Goal: Task Accomplishment & Management: Use online tool/utility

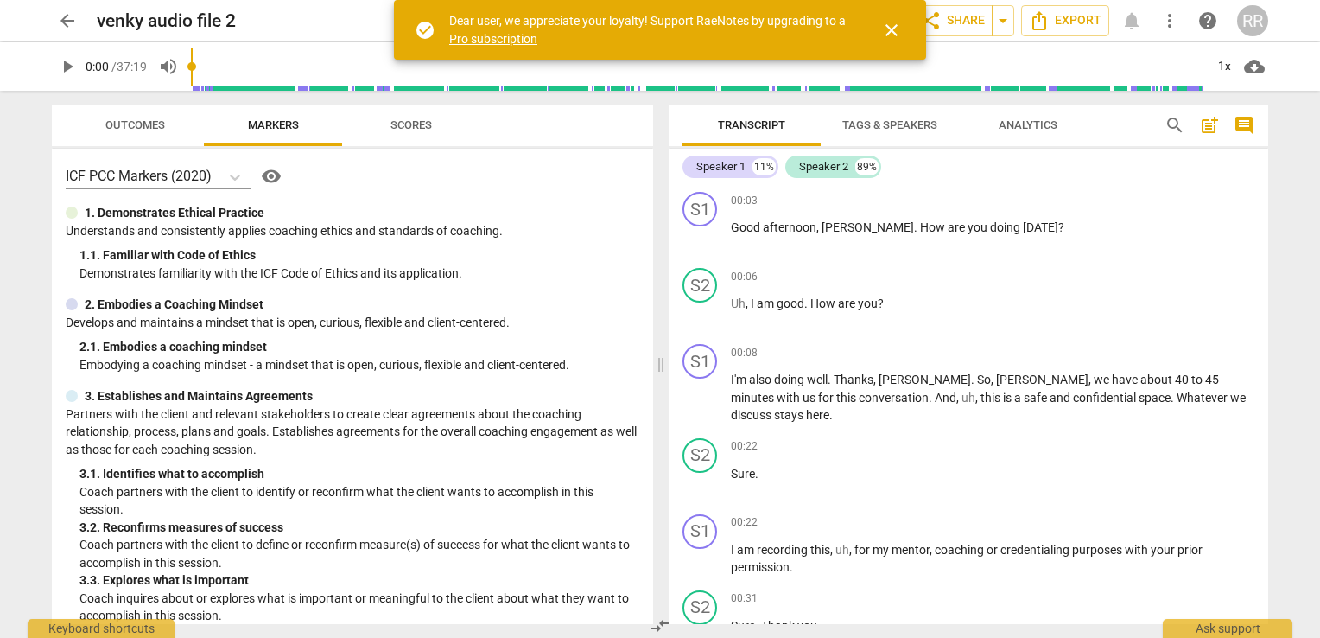
drag, startPoint x: 653, startPoint y: 240, endPoint x: 652, endPoint y: 255, distance: 14.7
click at [652, 255] on div "Outcomes Markers Scores ICF PCC Markers (2020) visibility 1. Demonstrates Ethic…" at bounding box center [349, 364] width 622 height 547
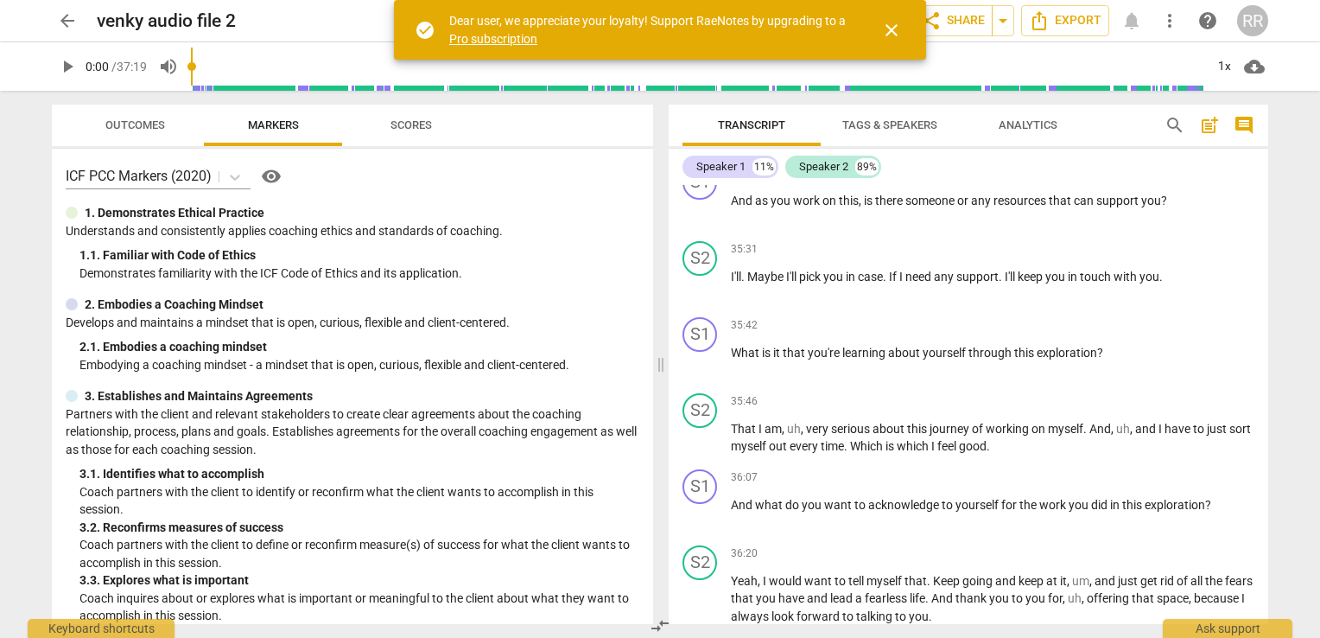
scroll to position [7571, 0]
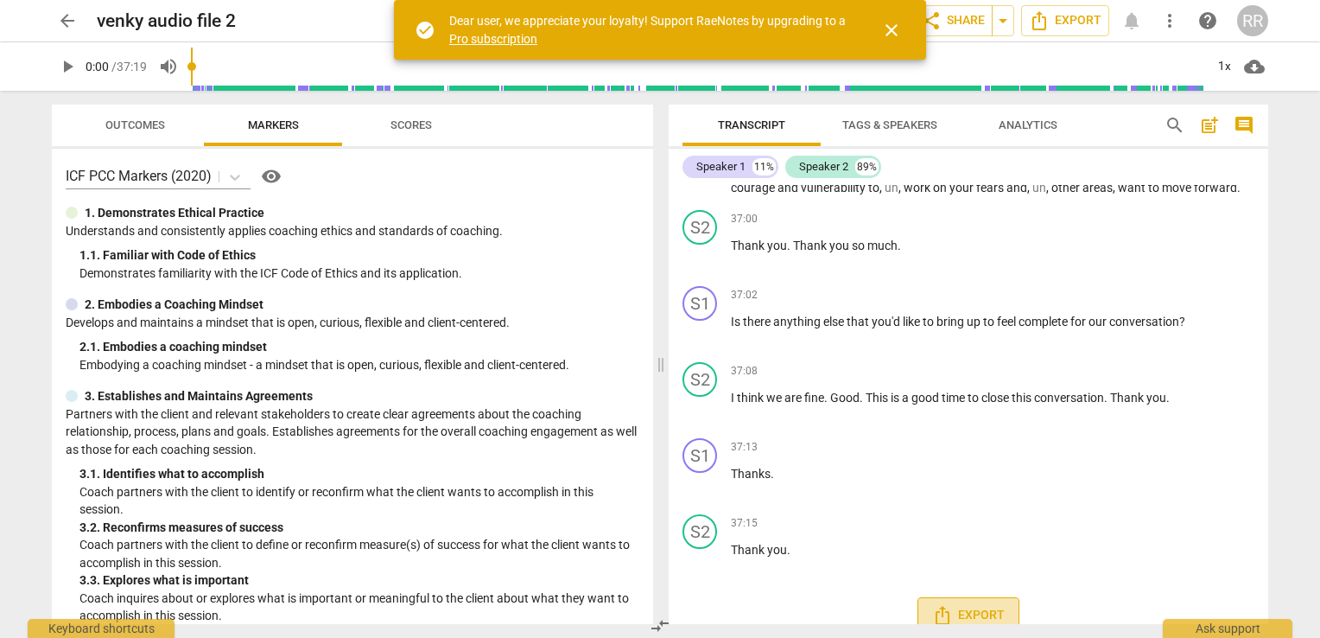
click at [988, 605] on span "Export" at bounding box center [968, 615] width 73 height 21
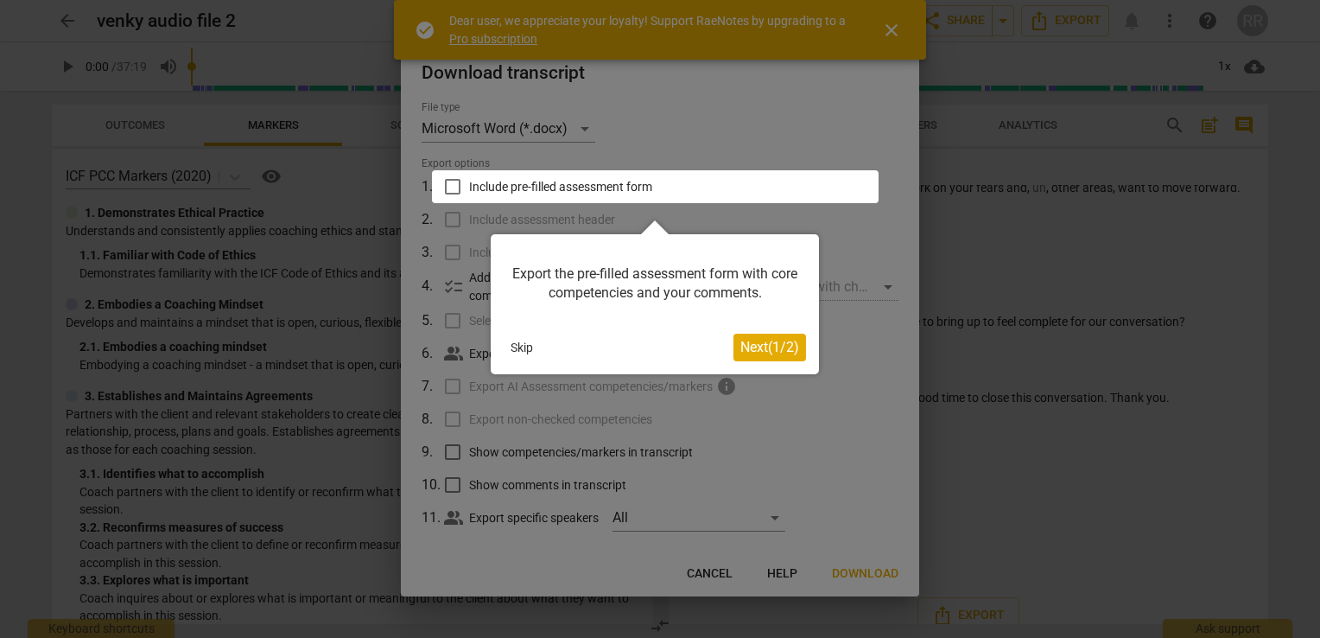
click at [453, 183] on div at bounding box center [655, 186] width 447 height 33
click at [455, 183] on div at bounding box center [655, 186] width 447 height 33
click at [446, 186] on div at bounding box center [655, 186] width 447 height 33
click at [763, 357] on button "Next ( 1 / 2 )" at bounding box center [770, 348] width 73 height 28
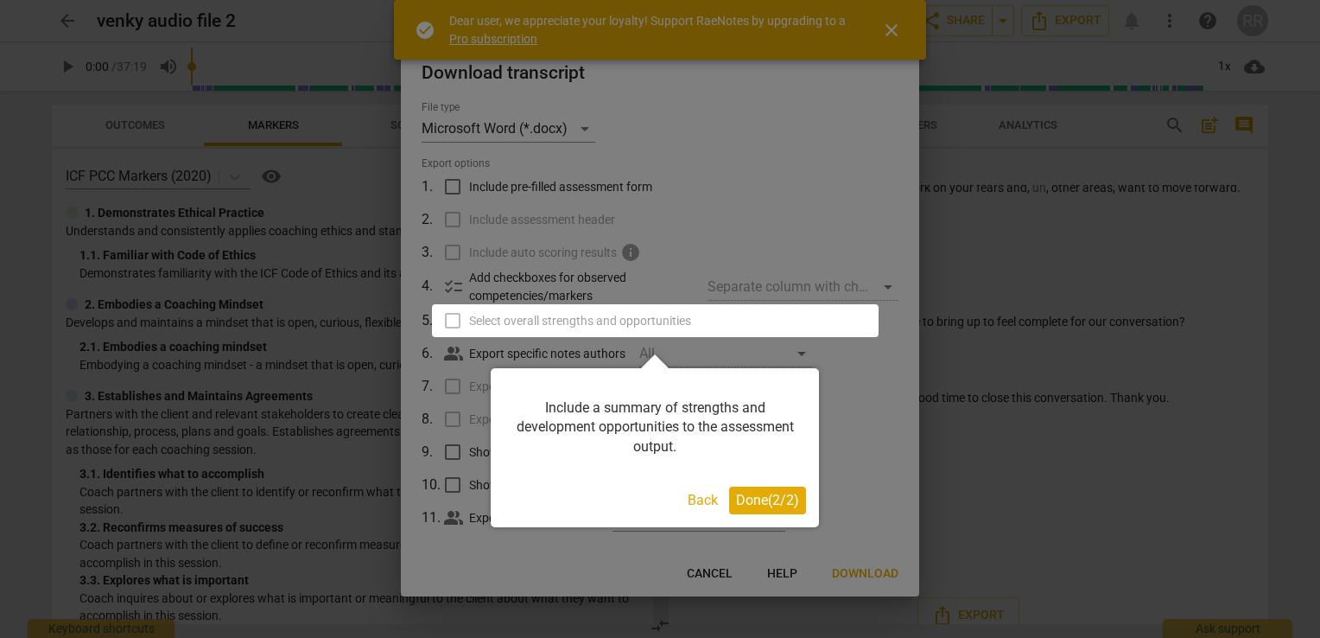
click at [454, 324] on div at bounding box center [655, 320] width 447 height 33
click at [752, 504] on span "Done ( 2 / 2 )" at bounding box center [767, 500] width 63 height 16
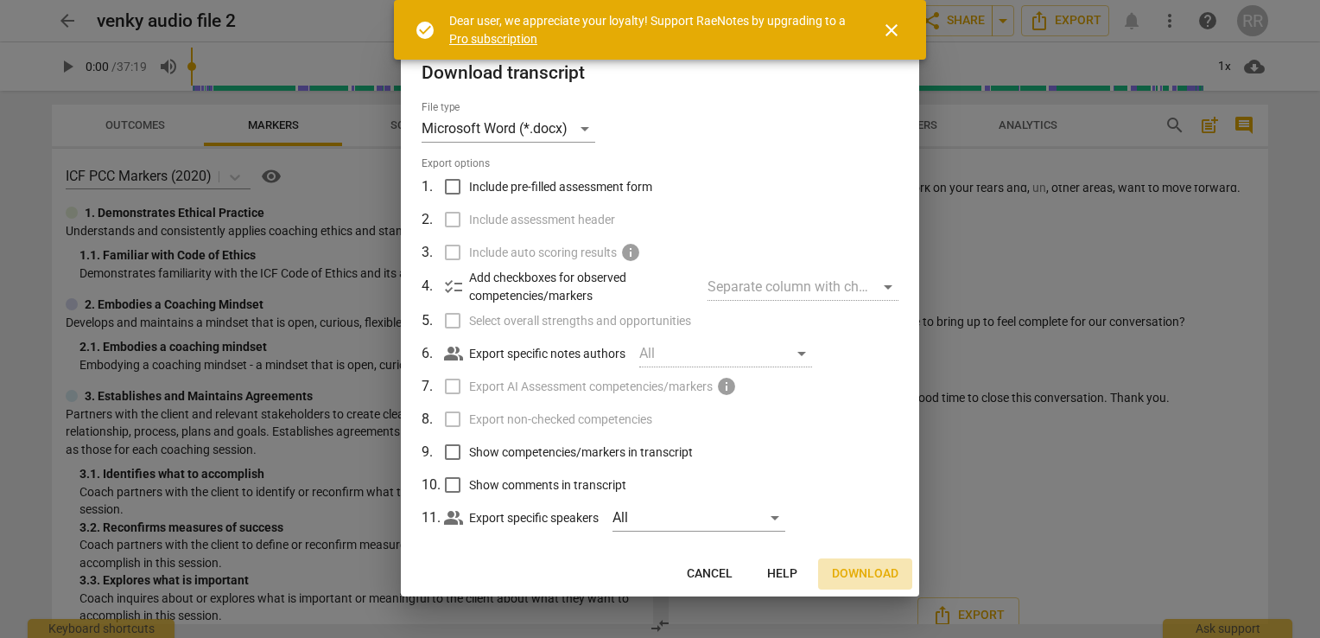
click at [885, 575] on span "Download" at bounding box center [865, 573] width 67 height 17
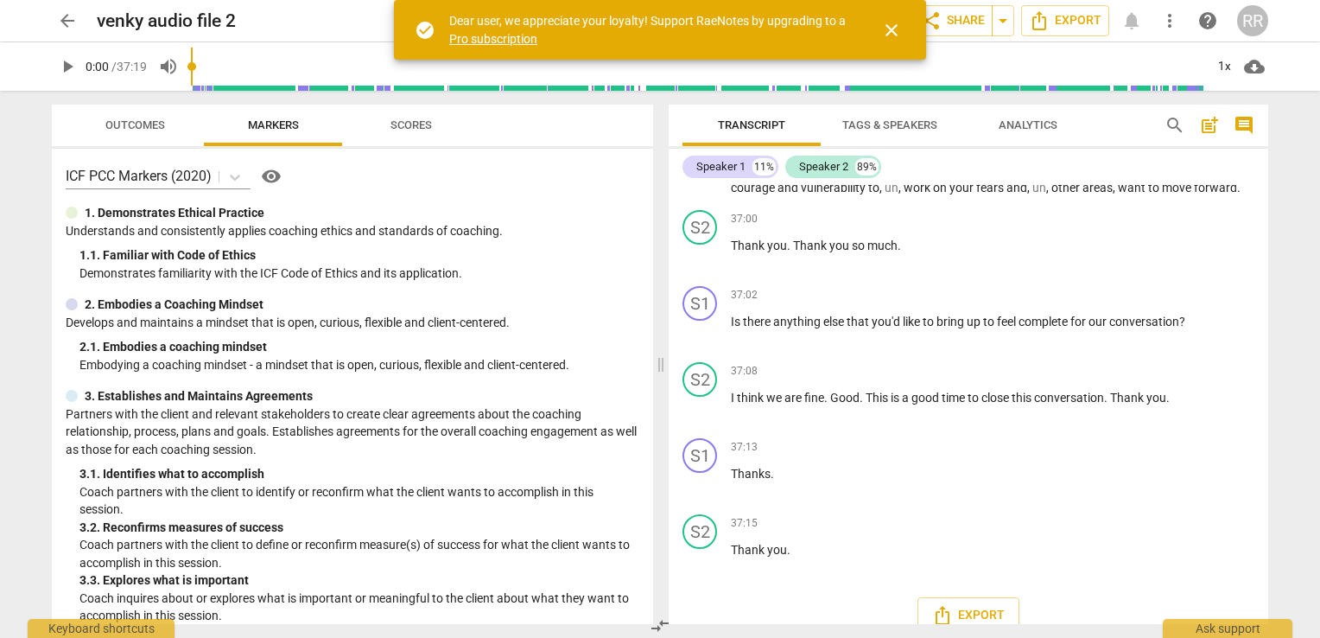
click at [425, 133] on span "Scores" at bounding box center [411, 125] width 83 height 23
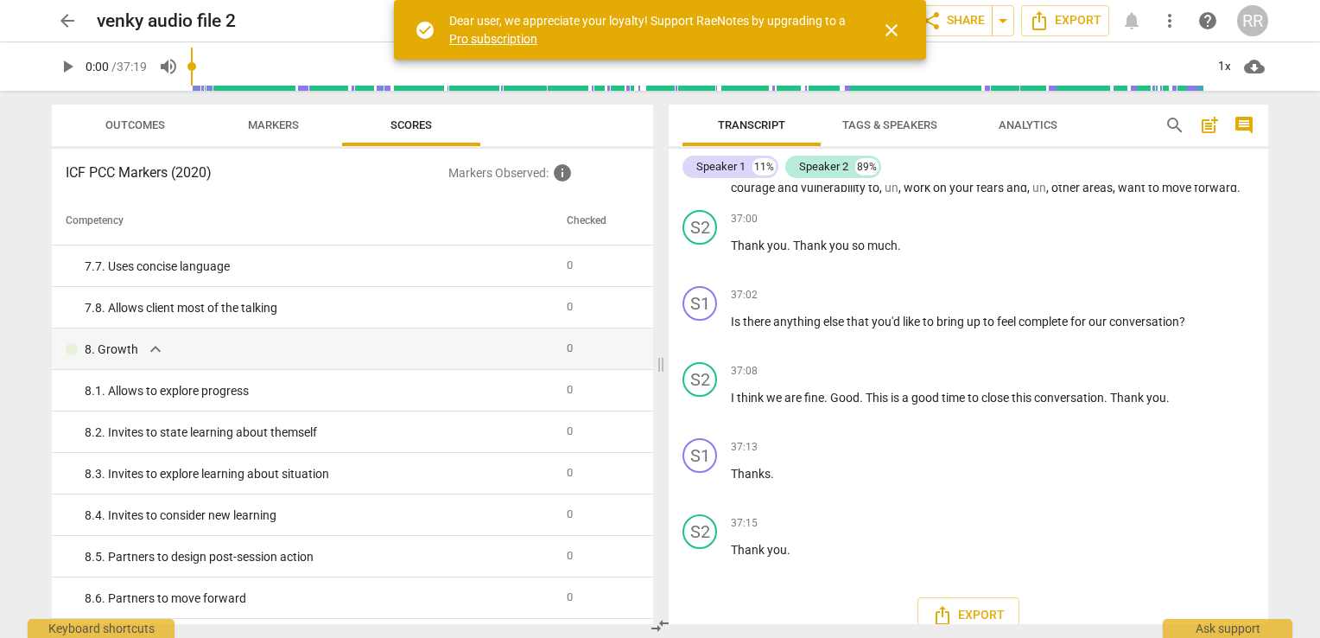
scroll to position [1571, 0]
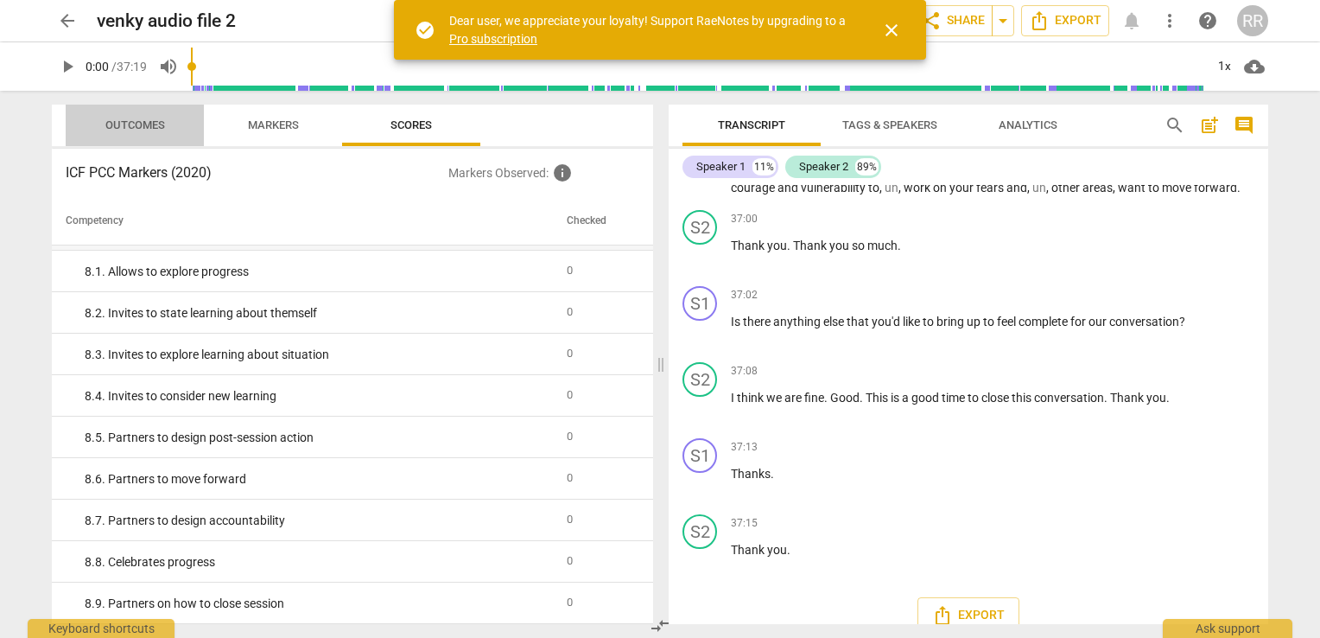
click at [132, 121] on span "Outcomes" at bounding box center [135, 124] width 60 height 13
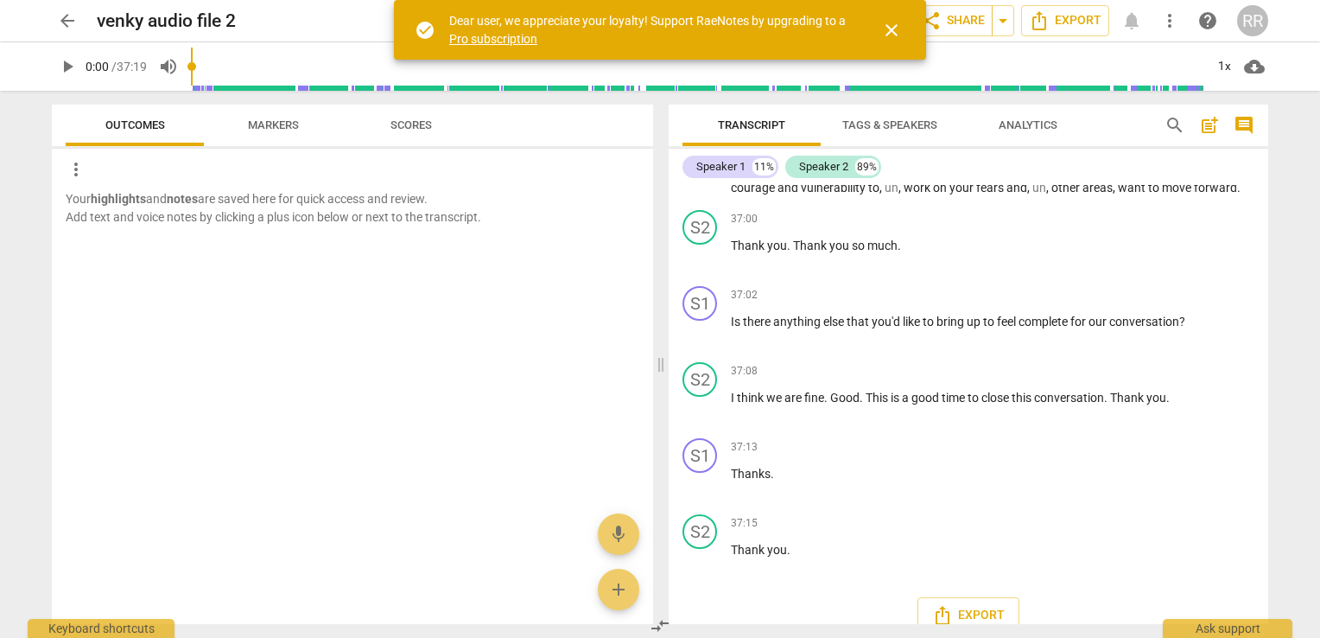
click at [260, 125] on span "Markers" at bounding box center [273, 124] width 51 height 13
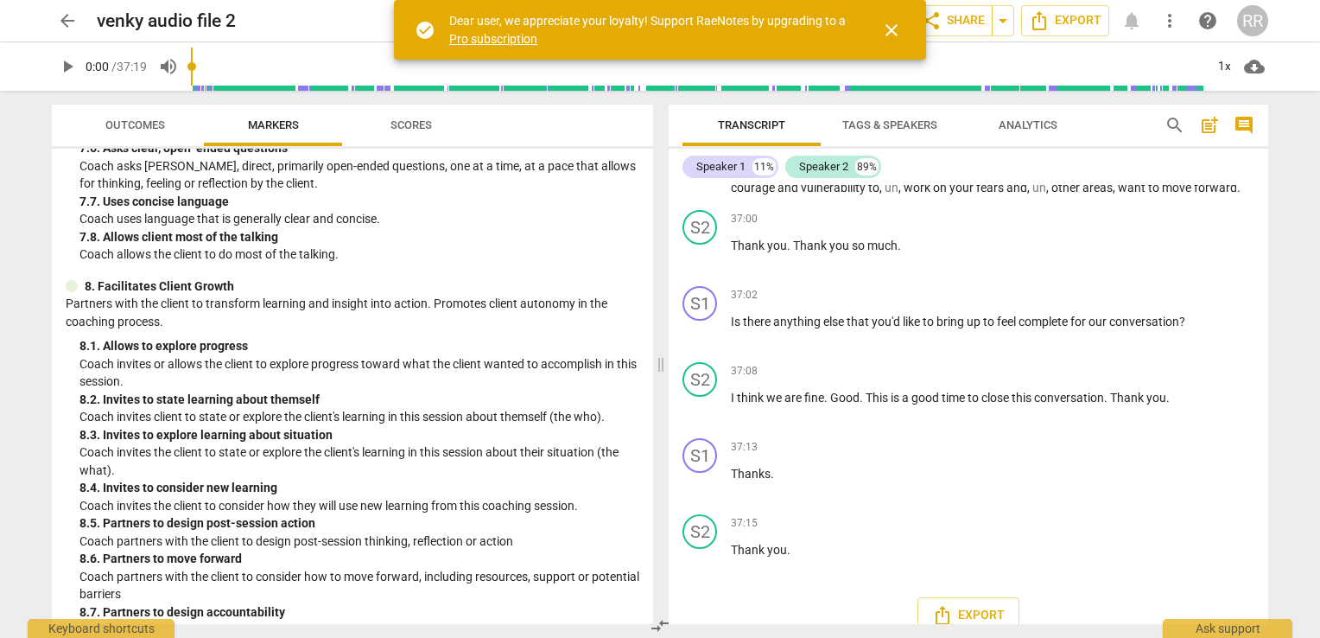
scroll to position [1871, 0]
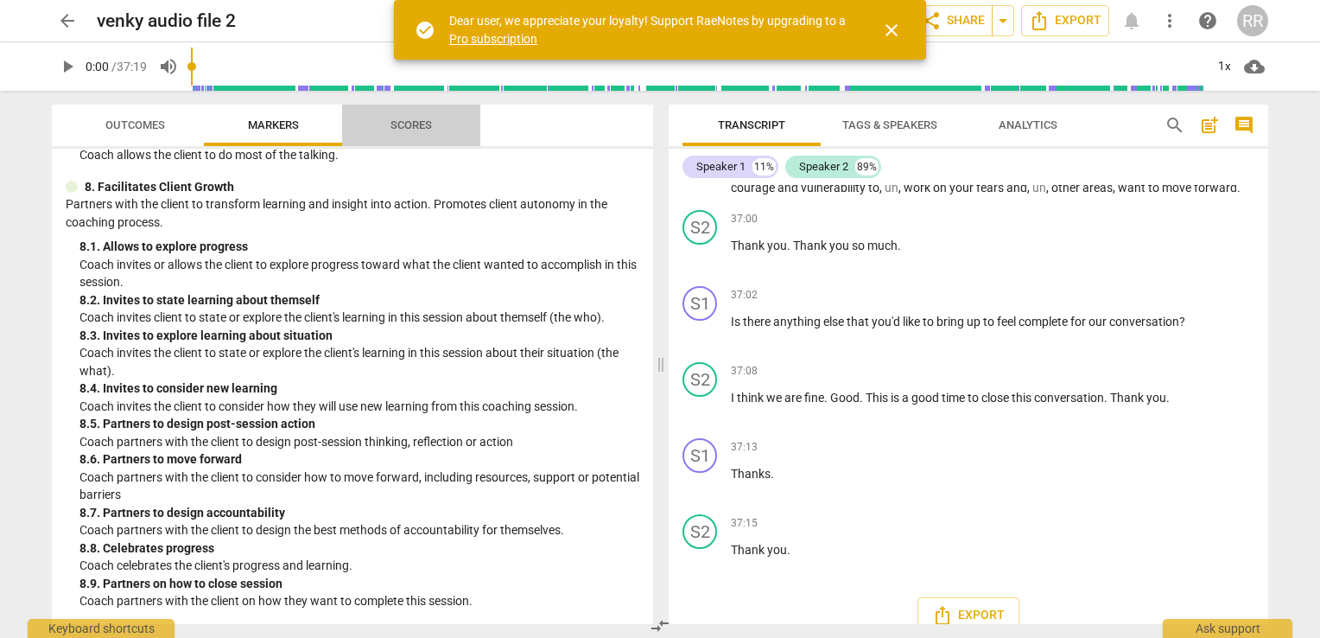
click at [411, 126] on span "Scores" at bounding box center [411, 124] width 41 height 13
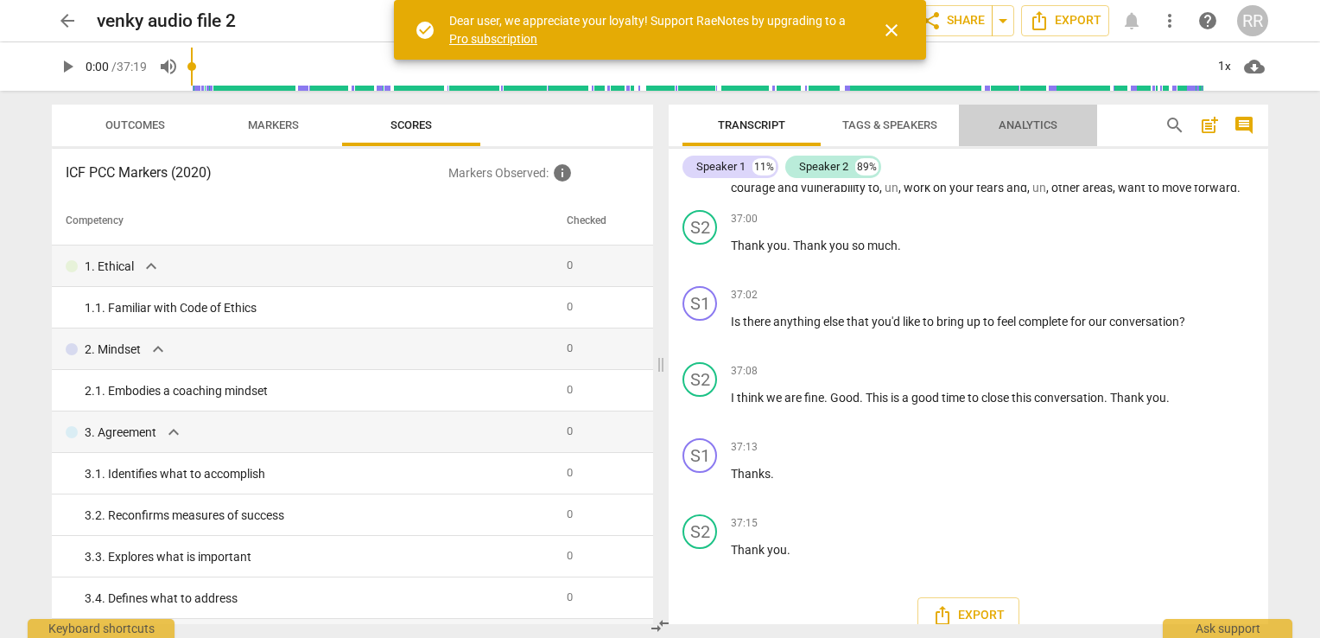
click at [1020, 123] on span "Analytics" at bounding box center [1028, 124] width 59 height 13
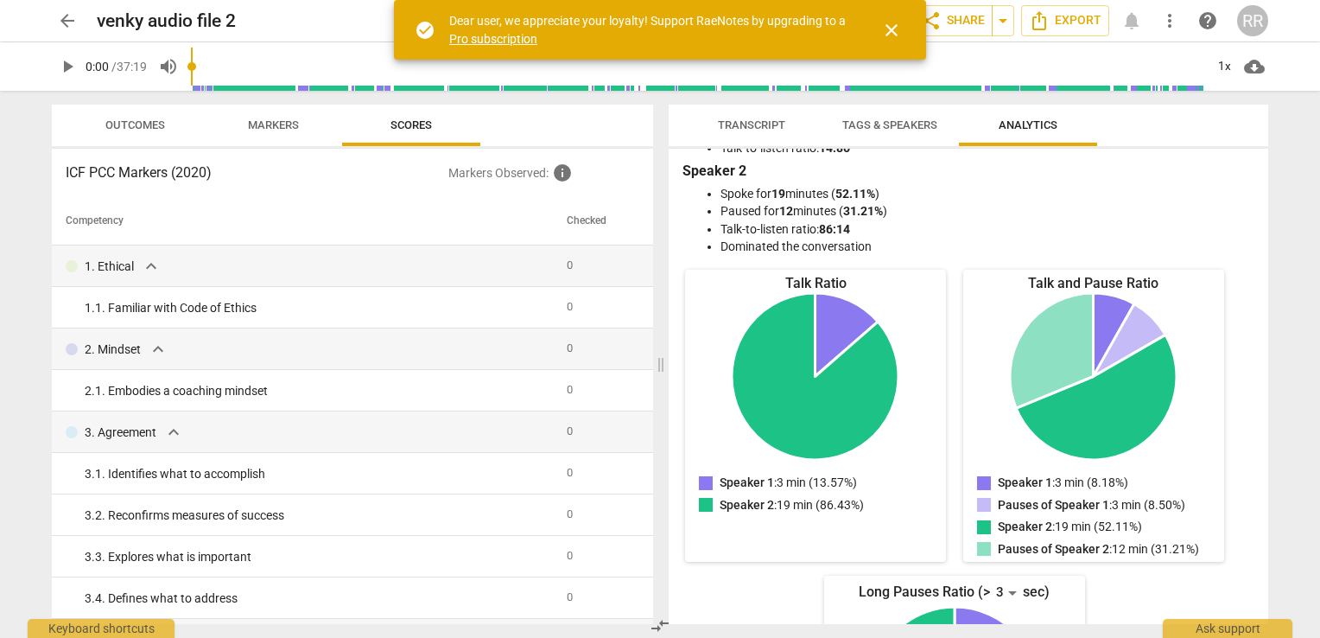
scroll to position [0, 0]
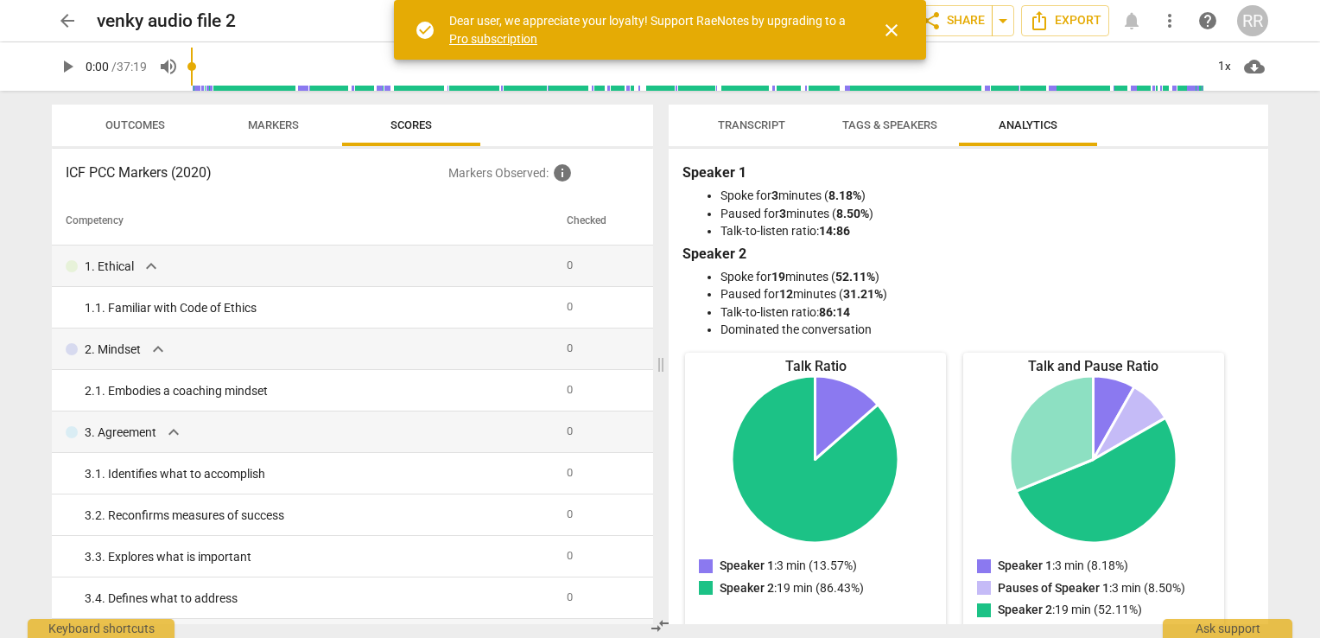
click at [1291, 70] on div "play_arrow 0:00 / 37:19 volume_up 1x cloud_download" at bounding box center [660, 66] width 1293 height 48
click at [893, 37] on span "close" at bounding box center [891, 30] width 21 height 21
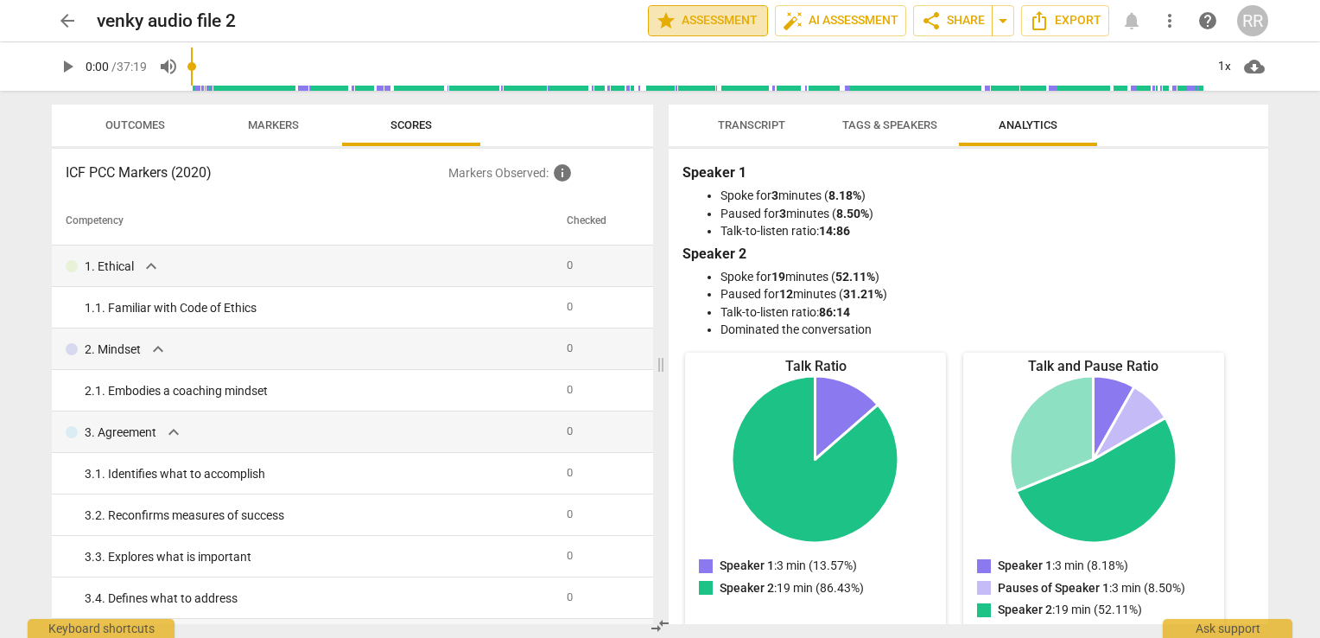
click at [736, 21] on span "star Assessment" at bounding box center [708, 20] width 105 height 21
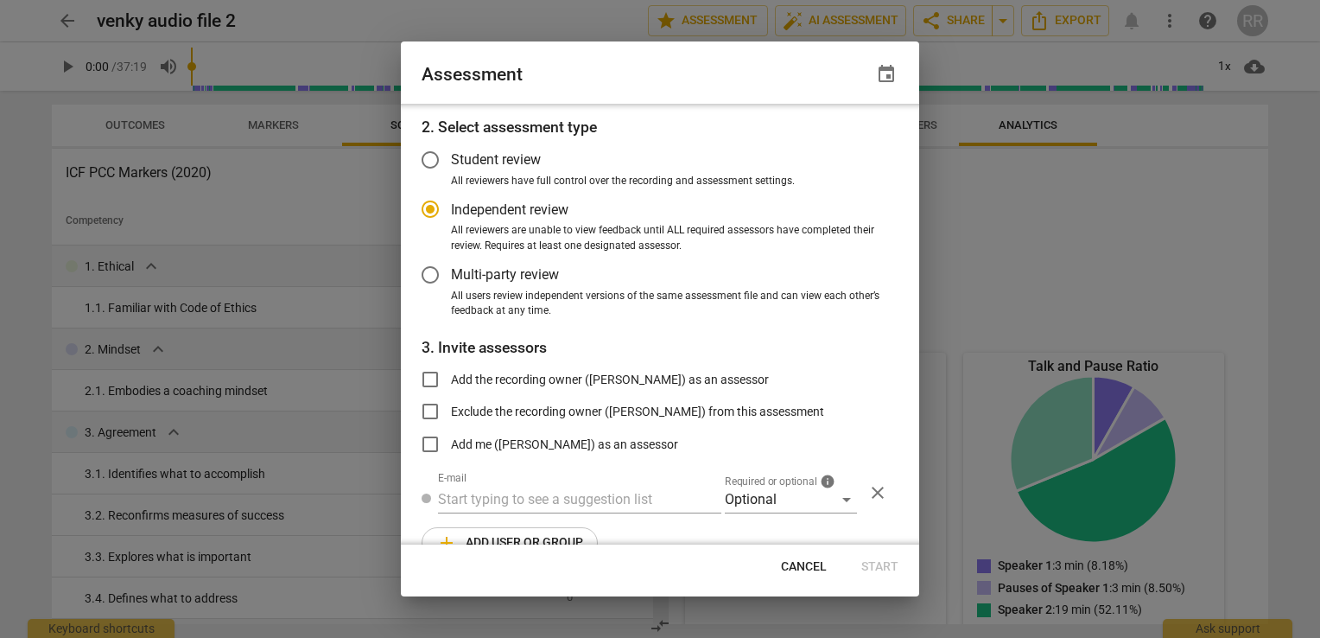
scroll to position [96, 0]
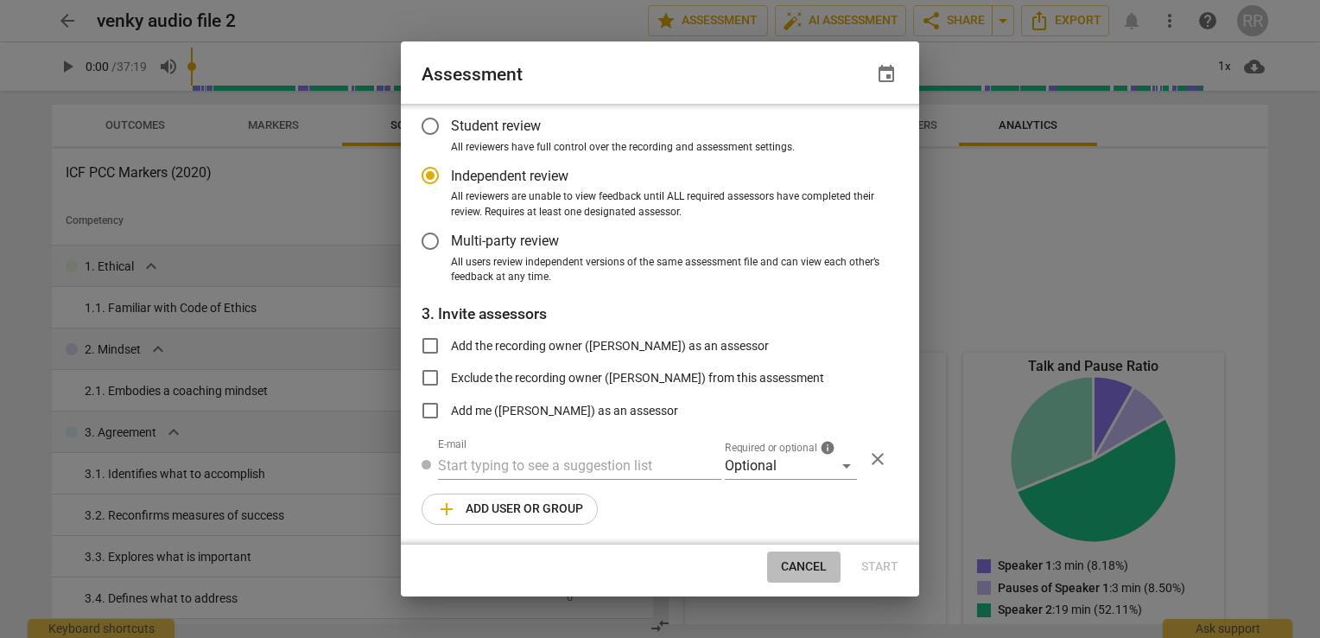
click at [812, 565] on span "Cancel" at bounding box center [804, 566] width 46 height 17
radio input "false"
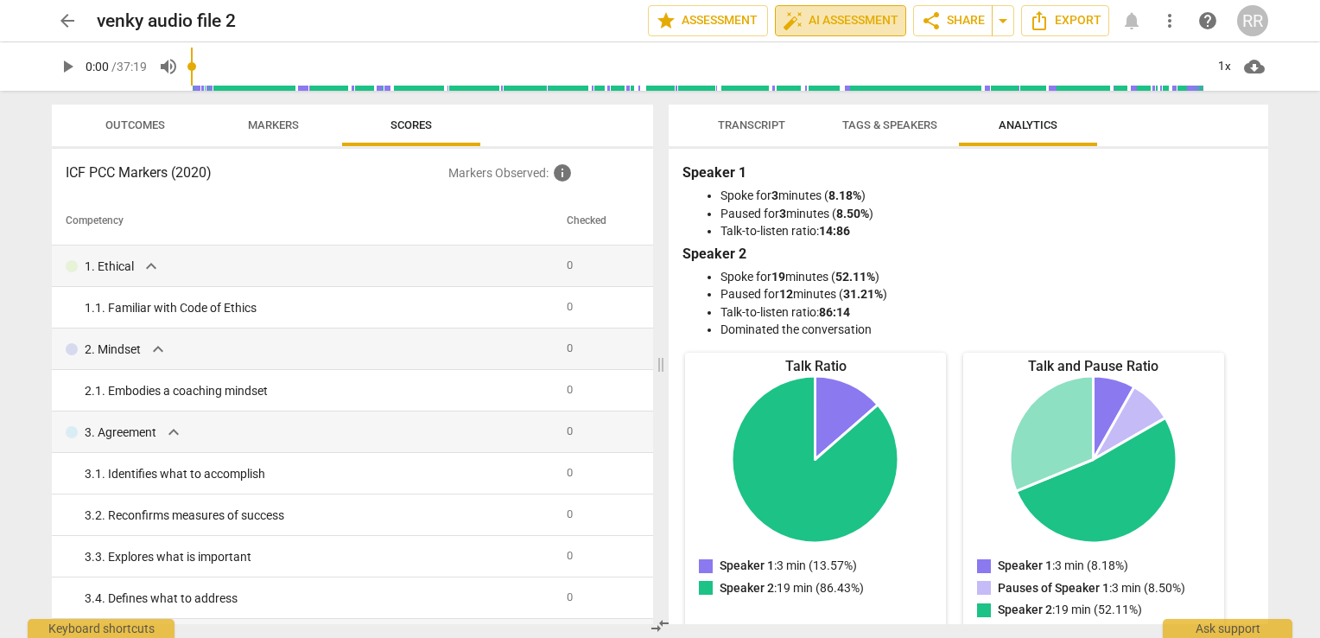
click at [855, 23] on span "auto_fix_high AI Assessment" at bounding box center [841, 20] width 116 height 21
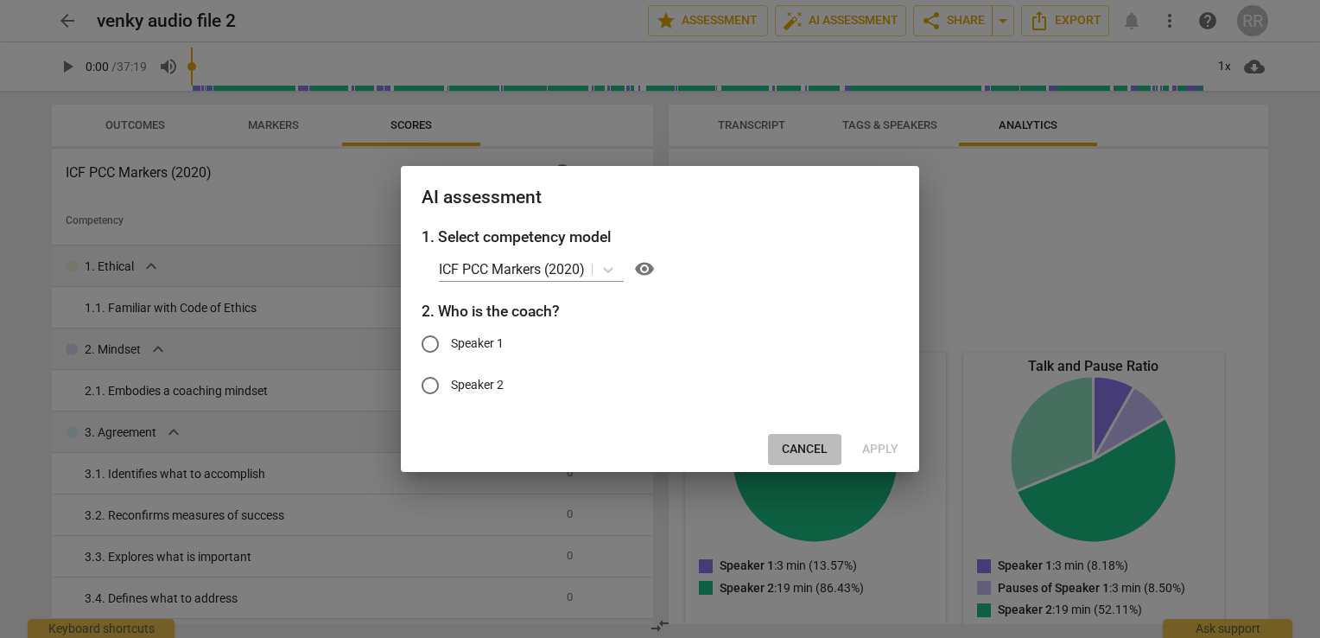
click at [795, 450] on span "Cancel" at bounding box center [805, 449] width 46 height 17
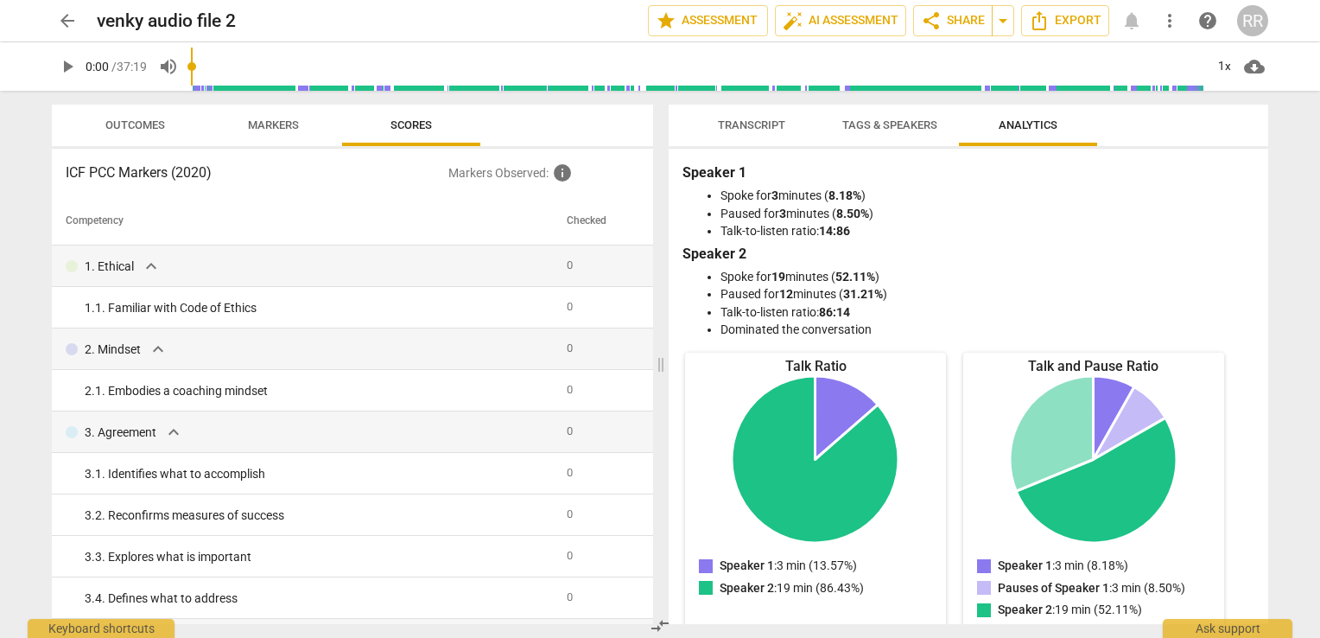
click at [744, 130] on span "Transcript" at bounding box center [751, 124] width 67 height 13
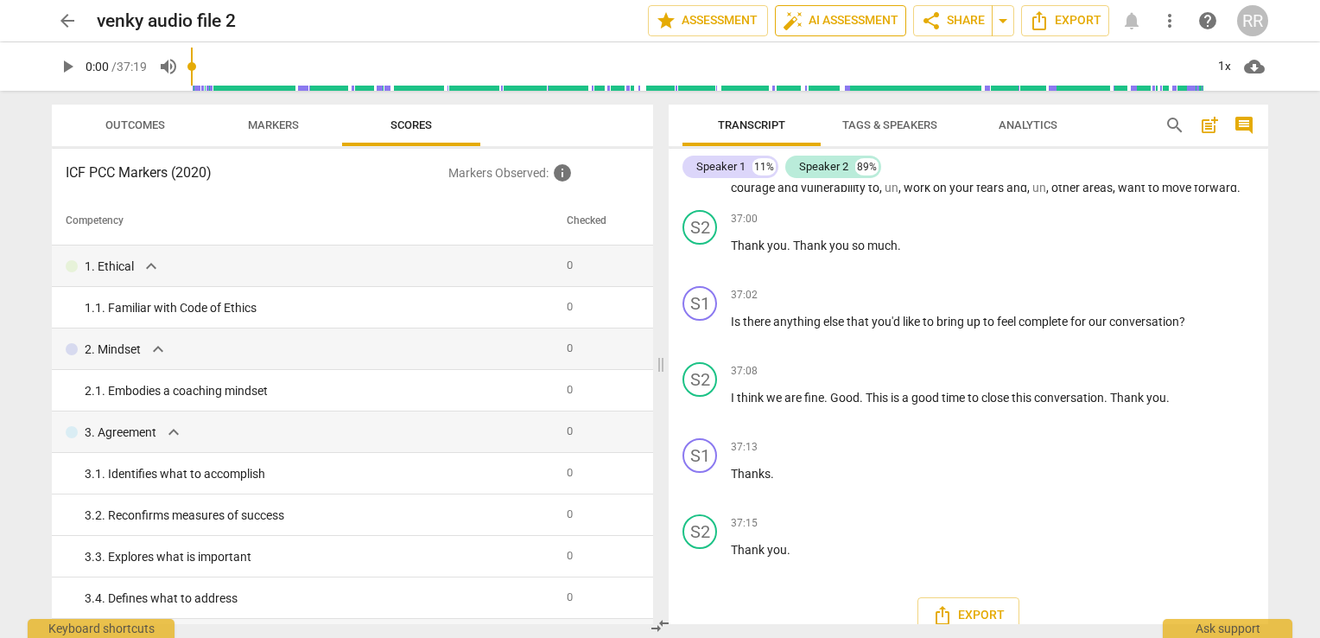
click at [821, 26] on span "auto_fix_high AI Assessment" at bounding box center [841, 20] width 116 height 21
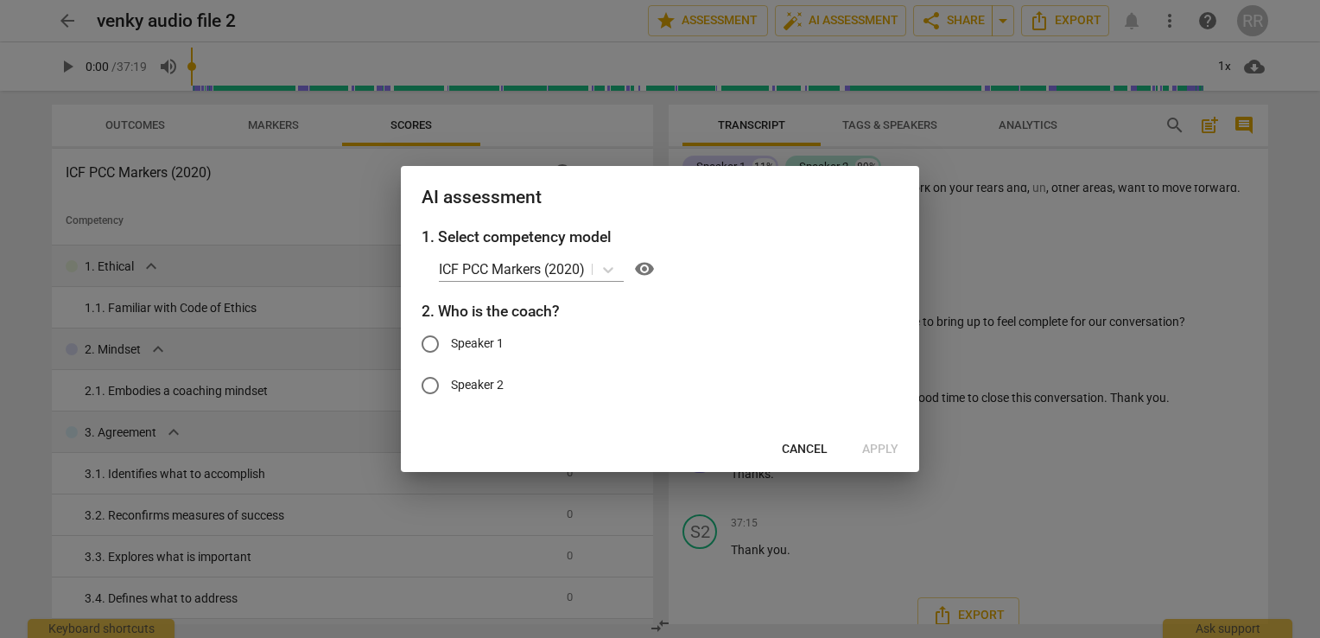
click at [462, 347] on span "Speaker 1" at bounding box center [477, 343] width 53 height 18
click at [451, 347] on input "Speaker 1" at bounding box center [430, 343] width 41 height 41
radio input "true"
click at [886, 444] on span "Apply" at bounding box center [880, 449] width 36 height 17
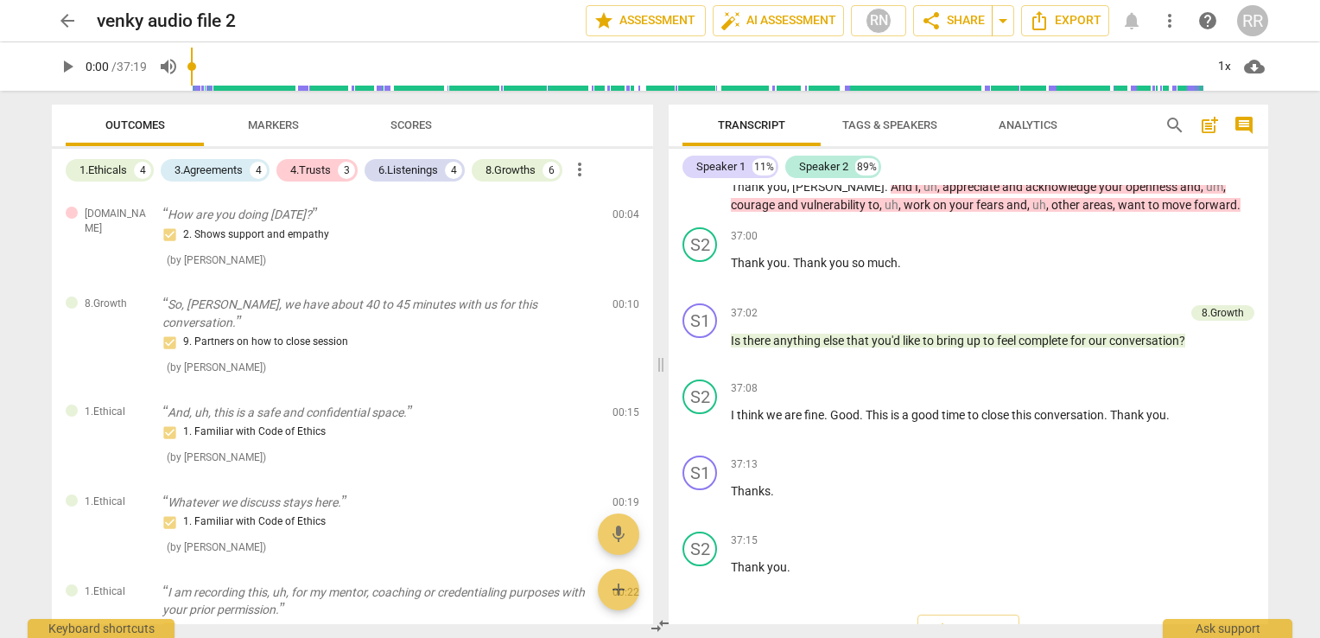
scroll to position [7588, 0]
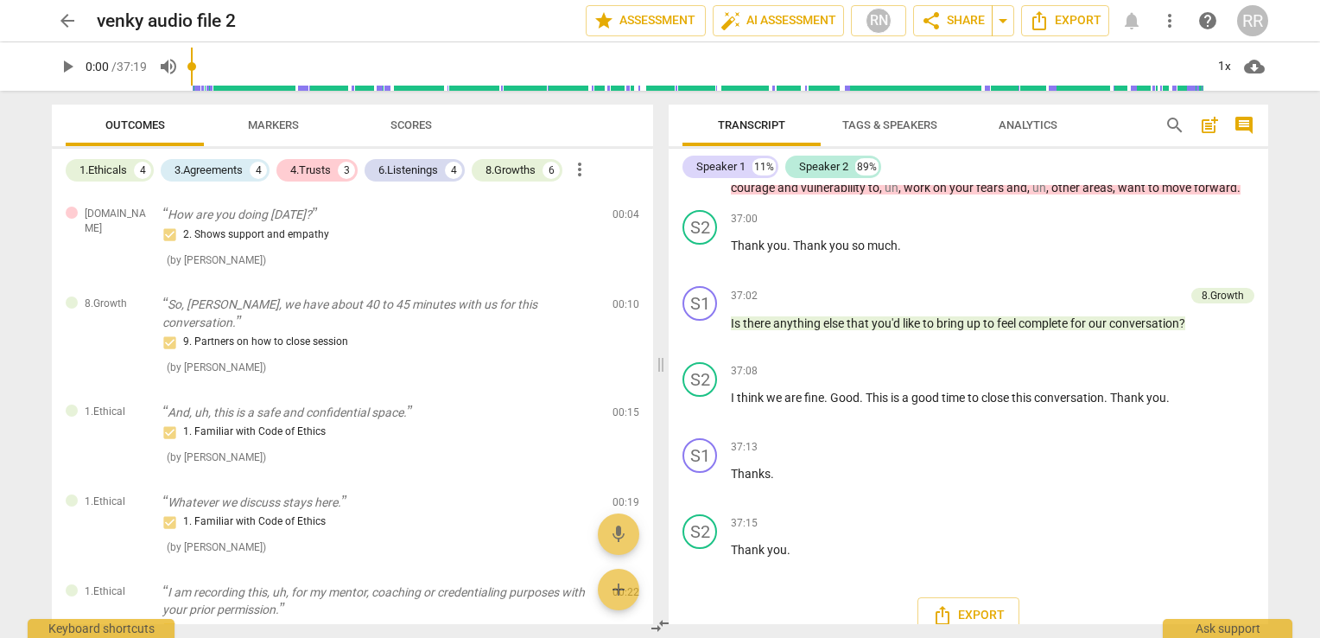
click at [431, 126] on span "Scores" at bounding box center [411, 124] width 41 height 13
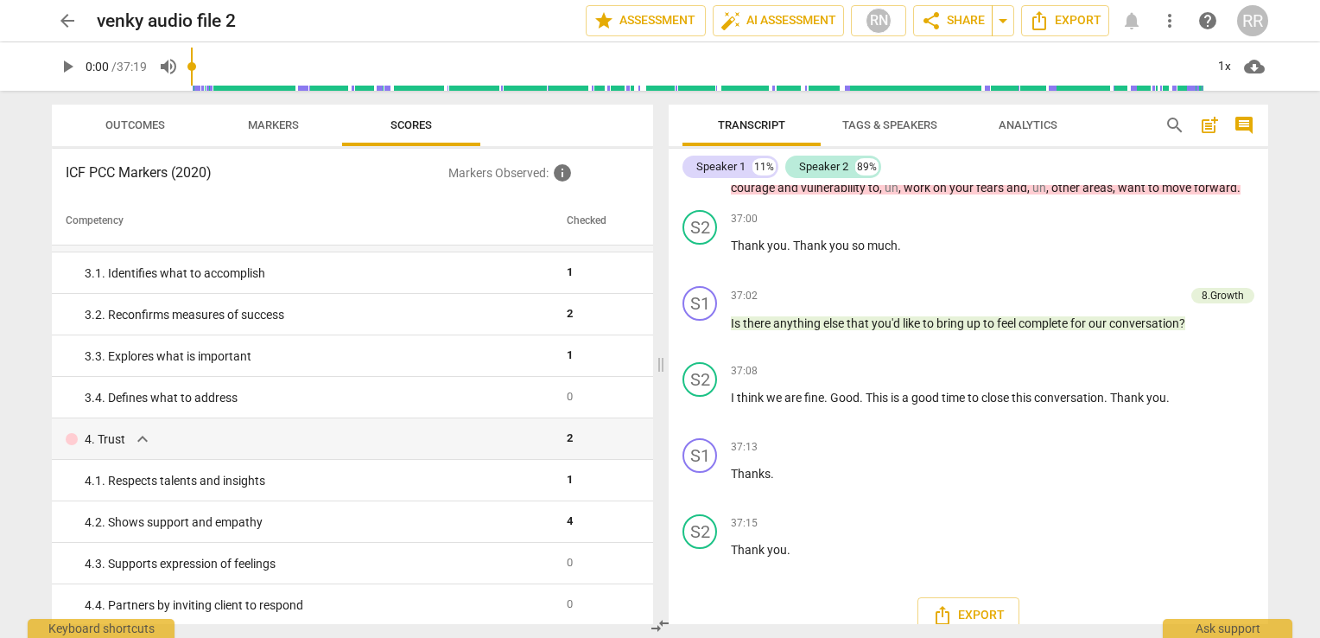
scroll to position [0, 0]
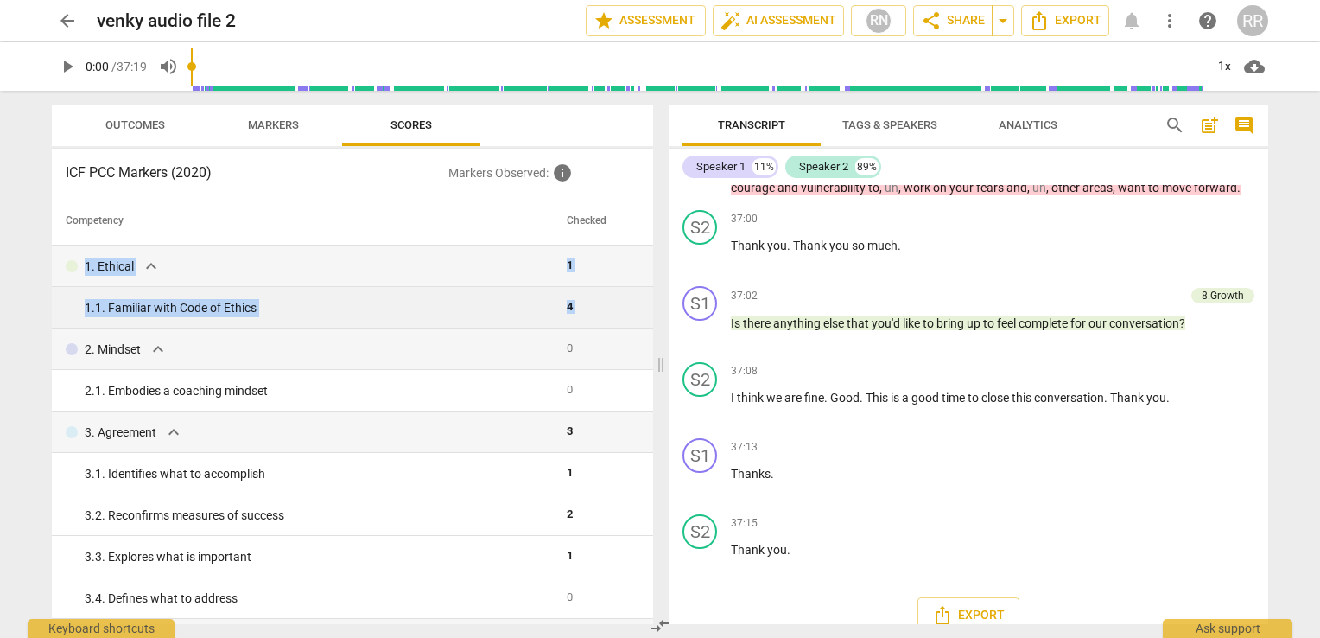
drag, startPoint x: 646, startPoint y: 230, endPoint x: 645, endPoint y: 315, distance: 85.5
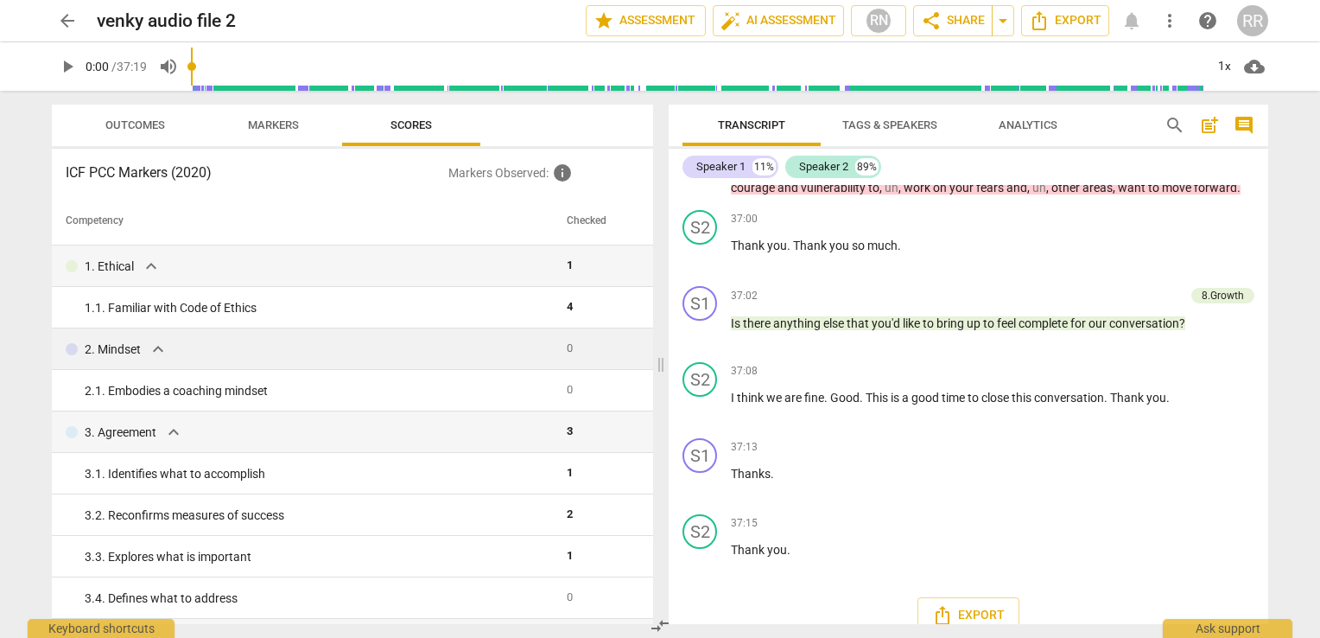
click at [601, 343] on td "0" at bounding box center [597, 348] width 74 height 41
click at [588, 223] on th "Checked" at bounding box center [597, 221] width 74 height 48
click at [299, 119] on span "Markers" at bounding box center [273, 125] width 92 height 23
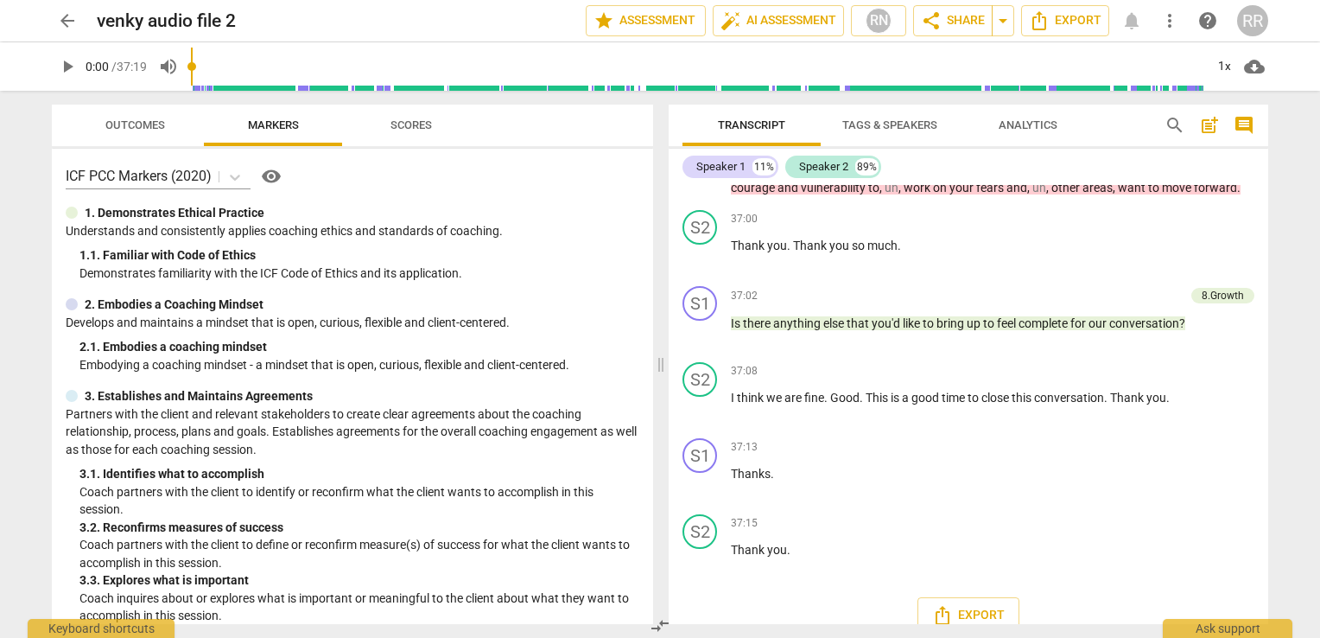
click at [139, 130] on span "Outcomes" at bounding box center [135, 124] width 60 height 13
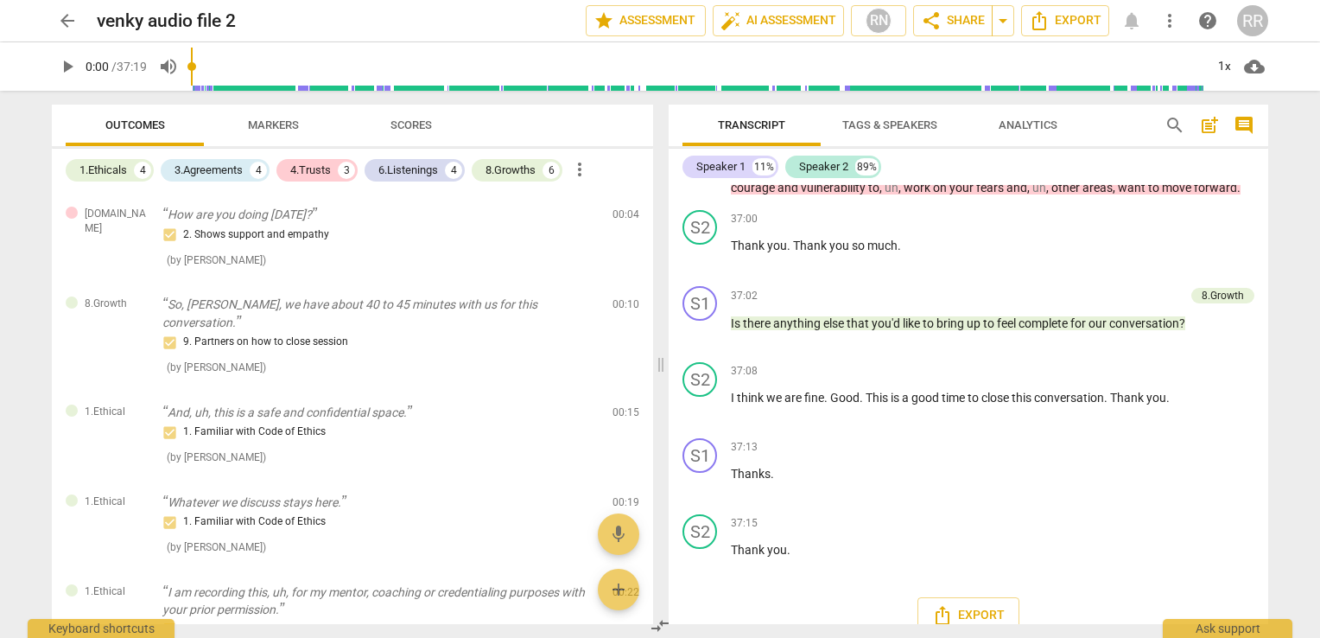
click at [410, 131] on span "Scores" at bounding box center [411, 125] width 83 height 23
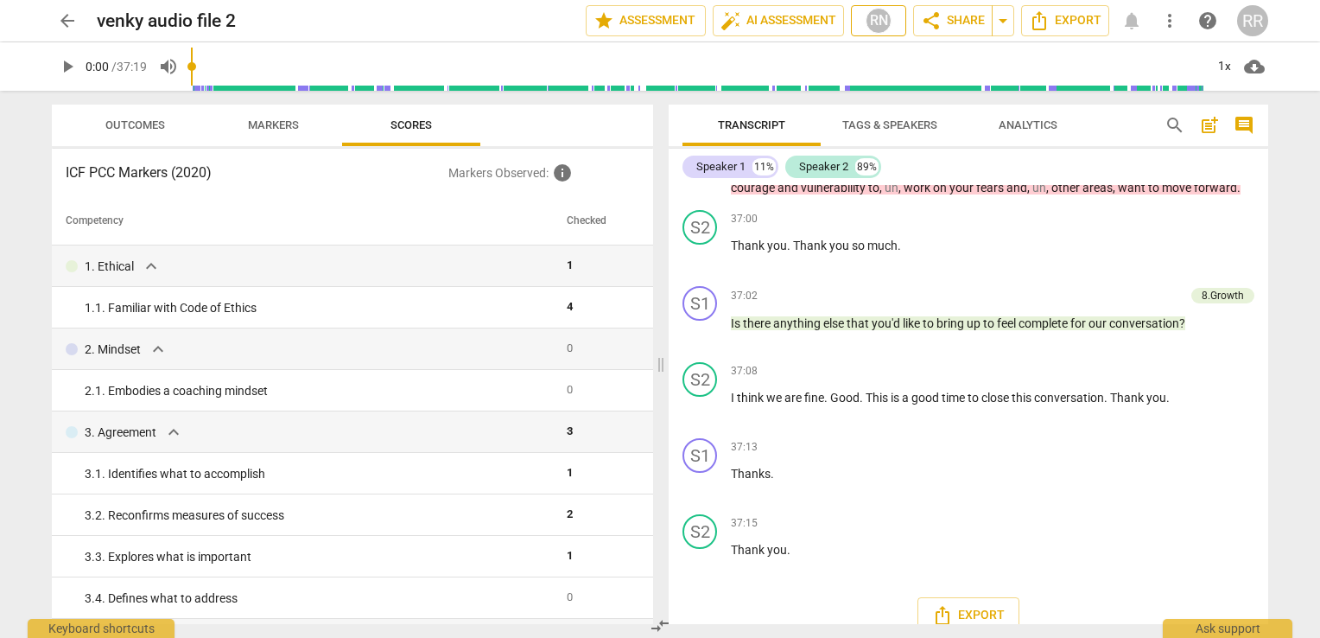
click at [882, 19] on div "RN" at bounding box center [879, 21] width 26 height 26
click at [882, 19] on div at bounding box center [660, 319] width 1320 height 638
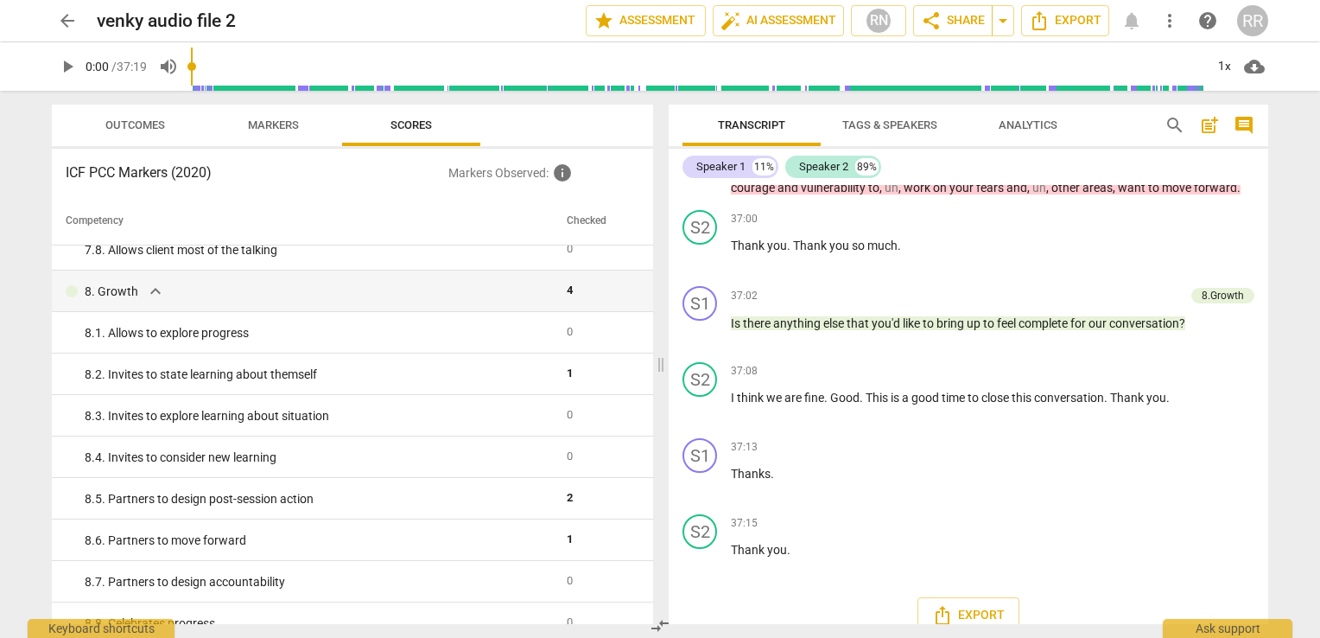
scroll to position [1571, 0]
